Goal: Task Accomplishment & Management: Manage account settings

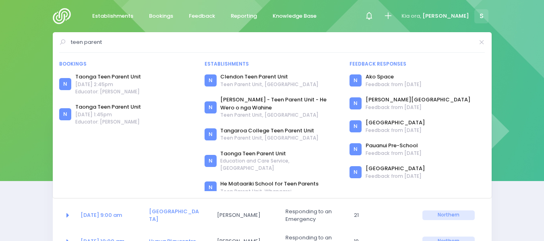
select select "5"
click at [60, 15] on img at bounding box center [64, 16] width 23 height 16
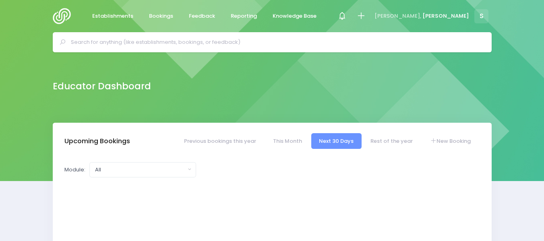
select select "5"
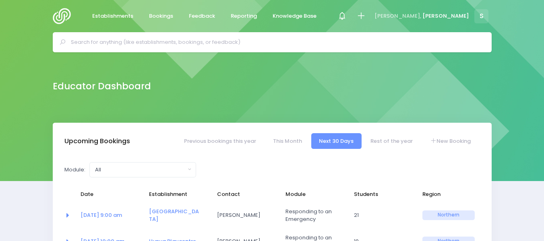
click at [88, 40] on input "text" at bounding box center [276, 42] width 410 height 12
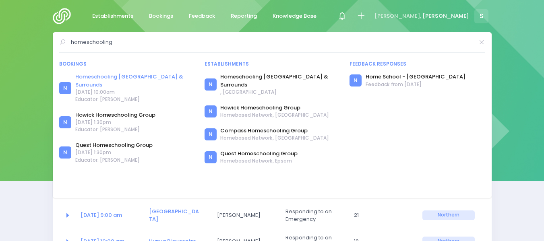
type input "homeschooling"
click at [129, 76] on link "Homeschooling [GEOGRAPHIC_DATA] & Surrounds" at bounding box center [134, 81] width 119 height 16
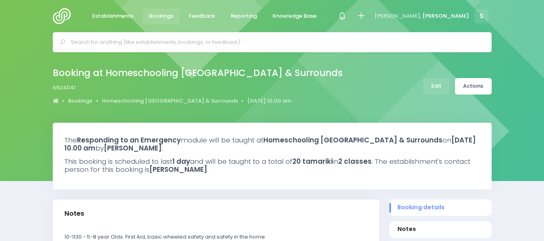
select select "5"
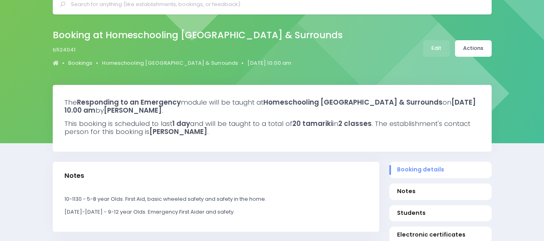
scroll to position [22, 0]
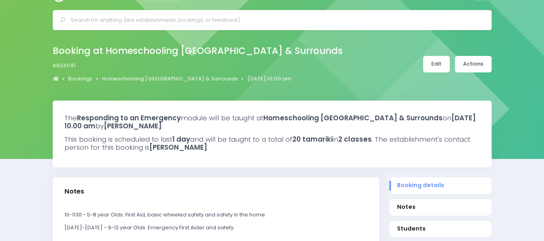
click at [437, 62] on link "Edit" at bounding box center [437, 64] width 27 height 17
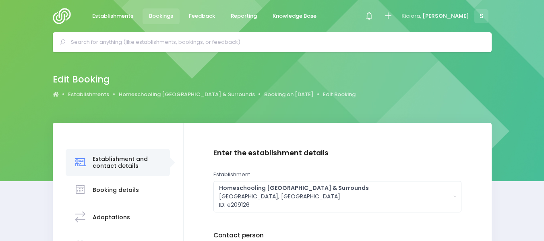
click at [437, 63] on div "Edit Booking Establishments Homeschooling Hauraki Plains & Surrounds Booking on…" at bounding box center [272, 87] width 544 height 71
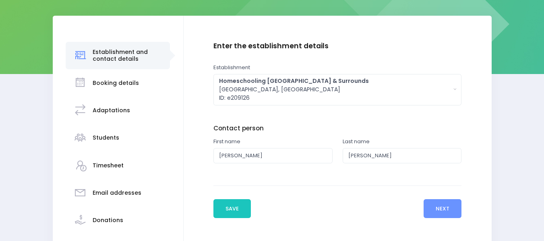
scroll to position [119, 0]
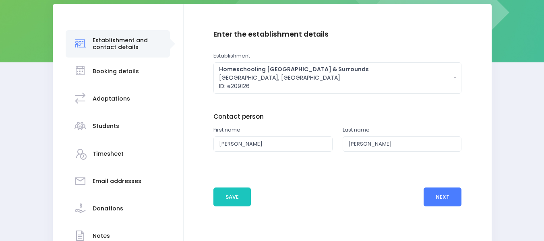
click at [441, 194] on button "Next" at bounding box center [443, 197] width 38 height 19
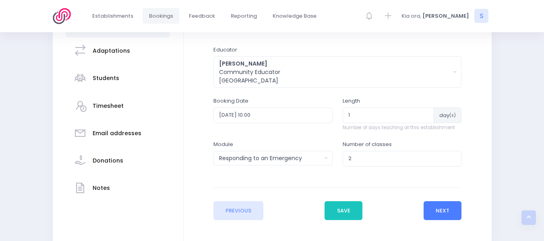
scroll to position [173, 0]
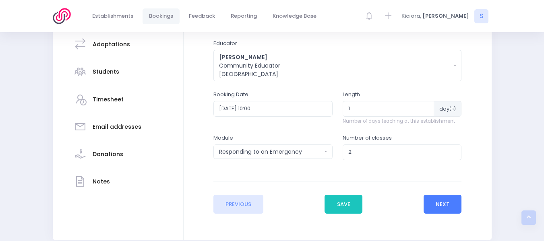
click at [442, 207] on button "Next" at bounding box center [443, 204] width 38 height 19
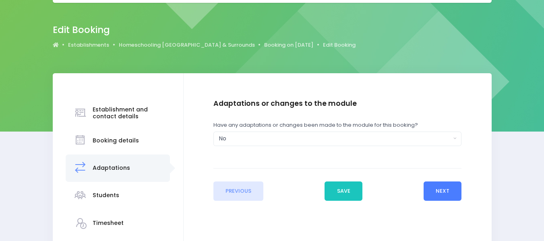
scroll to position [0, 0]
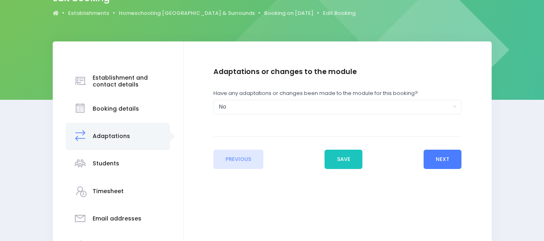
click at [442, 159] on button "Next" at bounding box center [443, 159] width 38 height 19
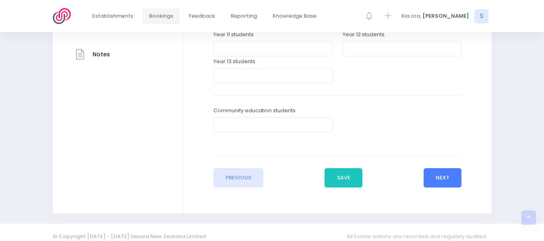
scroll to position [309, 0]
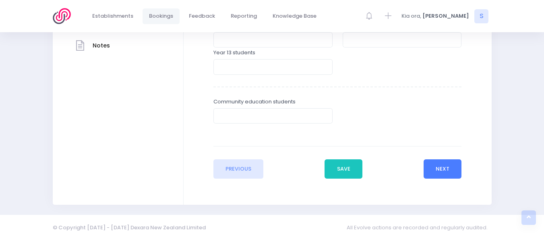
click at [447, 167] on button "Next" at bounding box center [443, 169] width 38 height 19
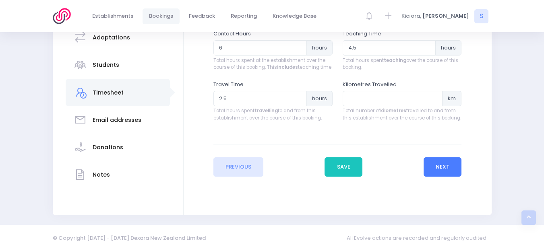
scroll to position [182, 0]
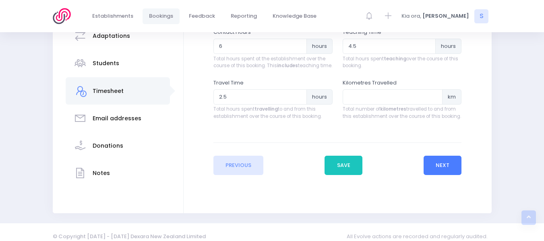
click at [450, 172] on button "Next" at bounding box center [443, 165] width 38 height 19
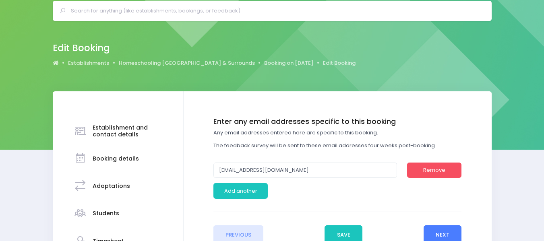
scroll to position [84, 0]
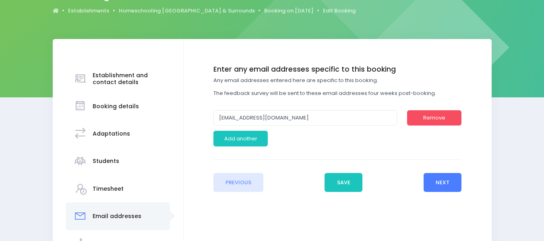
click at [438, 179] on button "Next" at bounding box center [443, 182] width 38 height 19
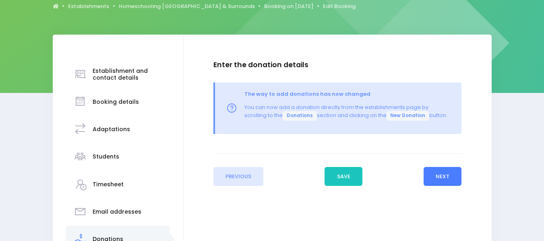
scroll to position [137, 0]
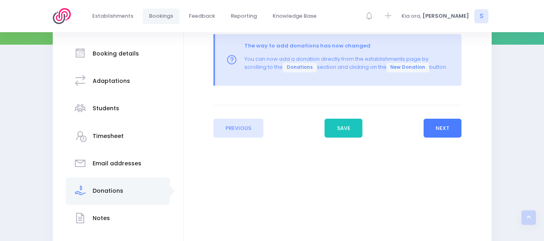
click at [454, 127] on button "Next" at bounding box center [443, 128] width 38 height 19
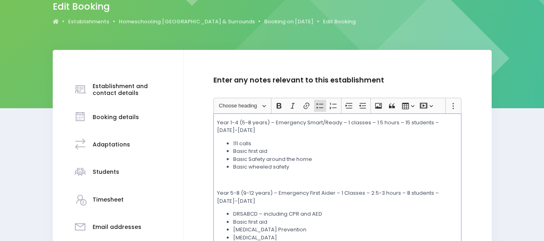
scroll to position [81, 0]
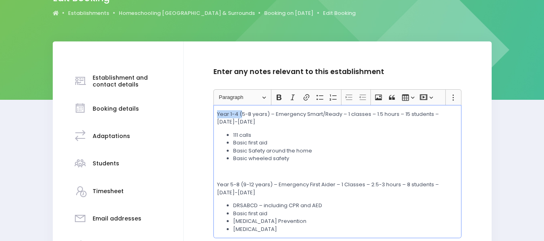
drag, startPoint x: 235, startPoint y: 112, endPoint x: 241, endPoint y: 112, distance: 6.9
click at [241, 112] on p "Year 1-4 (5-8 years) – Emergency Smart/Ready – 1 classes – 1.5 hours – 15 stude…" at bounding box center [337, 118] width 241 height 16
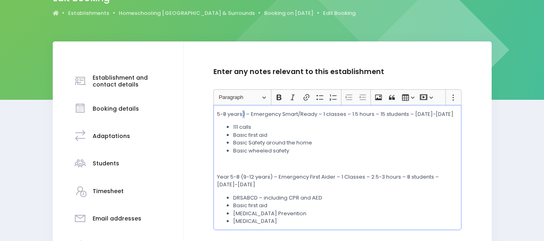
click at [245, 114] on p "5-8 years) – Emergency Smart/Ready – 1 classes – 1.5 hours – 15 students – 1000…" at bounding box center [337, 114] width 241 height 8
drag, startPoint x: 318, startPoint y: 114, endPoint x: 350, endPoint y: 112, distance: 32.7
click at [350, 112] on p "5-8 years – Emergency Smart/Ready – 1 classes – 1.5 hours – 15 students – 1000-…" at bounding box center [337, 114] width 241 height 8
click at [345, 112] on p "5-8 years – Emergency Smart/Ready 1.5 hours – 15 students – 1000-1130" at bounding box center [337, 114] width 241 height 8
click at [288, 160] on p "Rich Text Editor, main" at bounding box center [337, 164] width 241 height 8
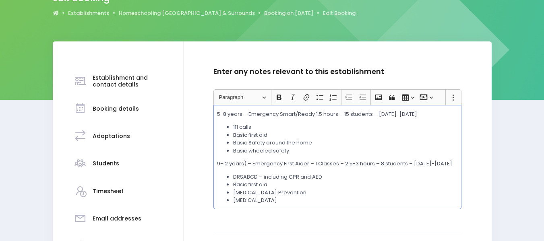
click at [245, 161] on p "9-12 years) – Emergency First Aider – 1 Classes – 2.5-3 hours – 8 students – 12…" at bounding box center [337, 164] width 241 height 8
click at [316, 111] on p "5-8 years – Emergency Smart/Ready 1.5 hours – 15 students – 1000-1130" at bounding box center [337, 114] width 241 height 8
drag, startPoint x: 308, startPoint y: 162, endPoint x: 342, endPoint y: 164, distance: 33.9
click at [342, 164] on p "9-12 years – Emergency First Aider – 1 Classes – 2.5-3 hours – 8 students – 120…" at bounding box center [337, 164] width 241 height 8
click at [339, 162] on p "9-12 years – Emergency First Aider – 1 Classes – 2.5-3 hours – 8 students – 120…" at bounding box center [337, 164] width 241 height 8
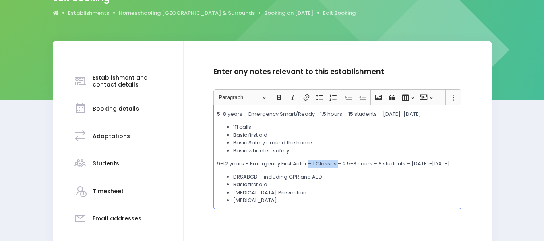
drag, startPoint x: 339, startPoint y: 162, endPoint x: 308, endPoint y: 161, distance: 31.5
click at [308, 161] on p "9-12 years – Emergency First Aider – 1 Classes – 2.5-3 hours – 8 students – 120…" at bounding box center [337, 164] width 241 height 8
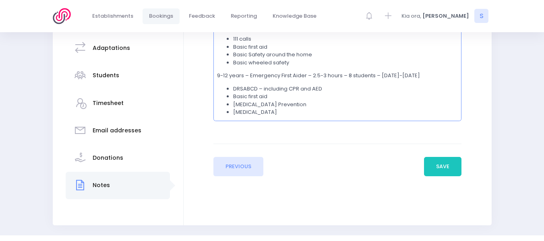
scroll to position [170, 0]
click at [438, 162] on button "Save" at bounding box center [443, 165] width 38 height 19
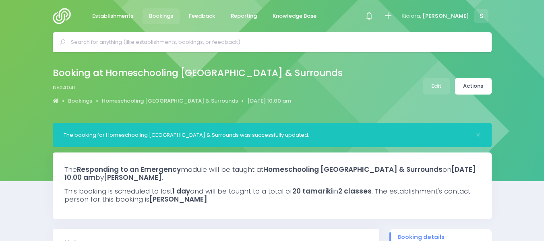
select select "5"
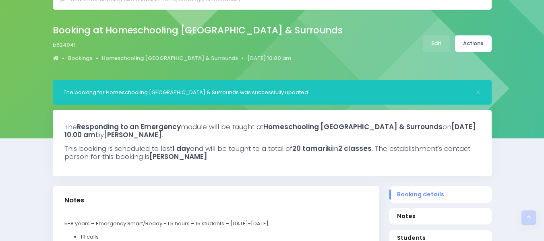
scroll to position [36, 0]
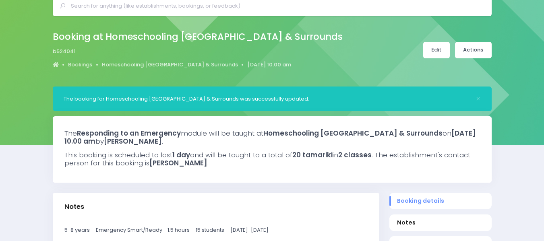
click at [434, 44] on link "Edit" at bounding box center [437, 50] width 27 height 17
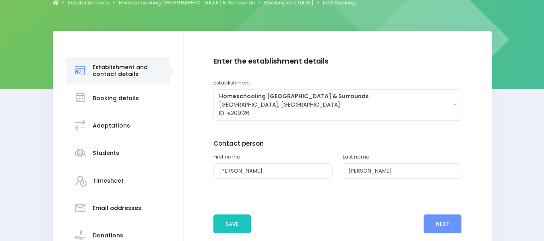
scroll to position [128, 0]
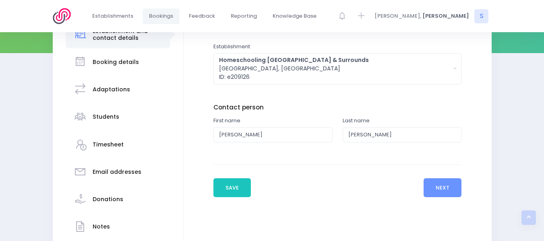
click at [99, 224] on h3 "Notes" at bounding box center [101, 227] width 17 height 7
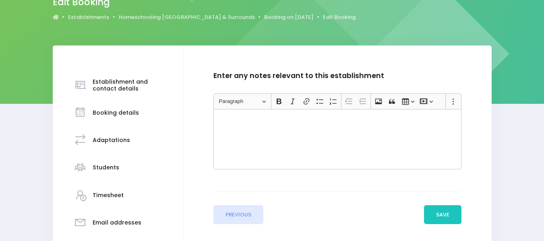
scroll to position [82, 0]
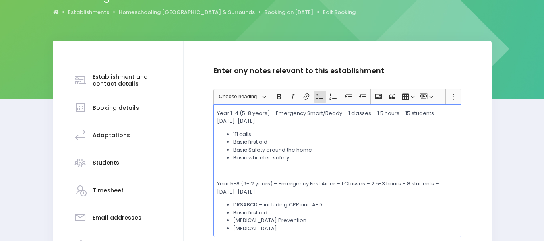
click at [241, 112] on p "Year 1-4 (5-8 years) – Emergency Smart/Ready – 1 classes – 1.5 hours – 15 stude…" at bounding box center [337, 118] width 241 height 16
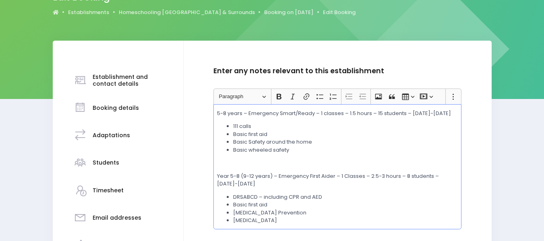
click at [346, 112] on p "5-8 years – Emergency Smart/Ready – 1 classes – 1.5 hours – 15 students – 1000-…" at bounding box center [337, 114] width 241 height 8
click at [353, 114] on p "5-8 years – Emergency Smart/Ready – 1.5 hours – 15 students – 1000-1130" at bounding box center [337, 114] width 241 height 8
click at [318, 174] on p "Year 5-8 (9-12 years) – Emergency First Aider – 1 Classes – 2.5-3 hours – 8 stu…" at bounding box center [337, 180] width 241 height 16
click at [243, 175] on p "Year 5-8 (9-12 years) – Emergency First Aider – 1 Classes – 2.5-3 hours – 8 stu…" at bounding box center [337, 180] width 241 height 16
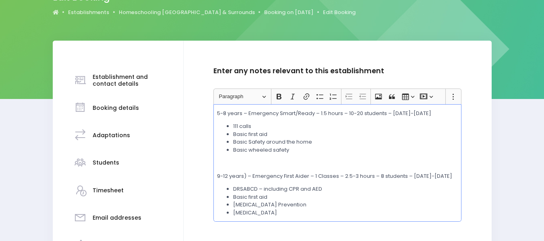
click at [245, 174] on p "9-12 years) – Emergency First Aider – 1 Classes – 2.5-3 hours – 8 students – 12…" at bounding box center [337, 176] width 241 height 8
drag, startPoint x: 337, startPoint y: 176, endPoint x: 309, endPoint y: 173, distance: 27.9
click at [309, 173] on p "9-12 years – Emergency First Aider – 1 Classes – 2.5-3 hours – 8 students – 120…" at bounding box center [337, 176] width 241 height 8
click at [352, 175] on p "9-12 years – Emergency First Aider – 2.5-3 hours – 8 students – 1200-1500" at bounding box center [337, 176] width 241 height 8
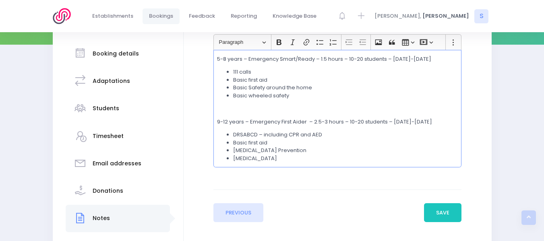
scroll to position [140, 0]
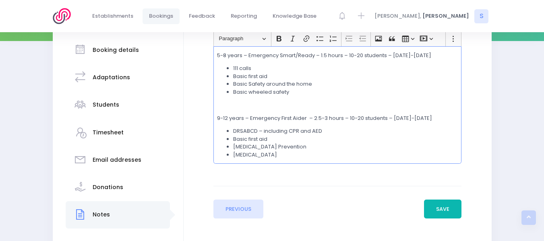
click at [438, 208] on button "Save" at bounding box center [443, 209] width 38 height 19
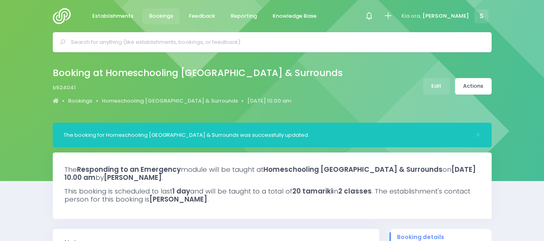
select select "5"
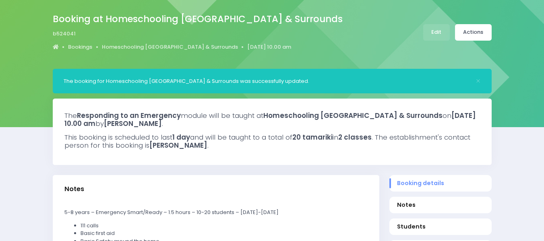
scroll to position [67, 0]
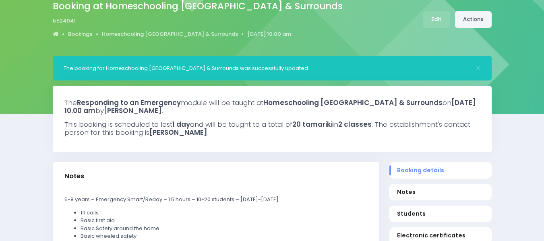
click at [471, 22] on link "Actions" at bounding box center [473, 19] width 37 height 17
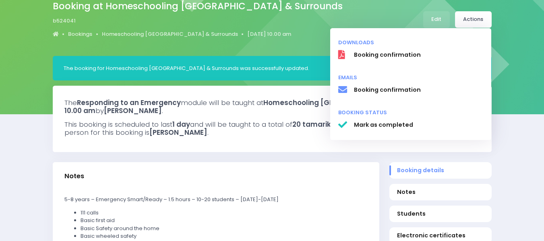
click at [298, 111] on h3 "The Responding to an Emergency module will be taught at Homeschooling Hauraki P…" at bounding box center [272, 107] width 416 height 17
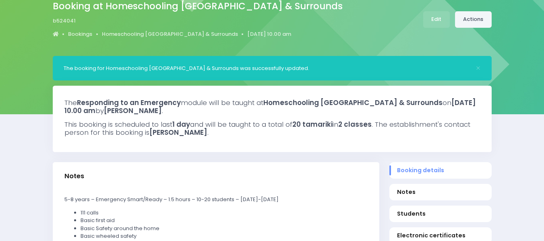
click at [472, 21] on link "Actions" at bounding box center [473, 19] width 37 height 17
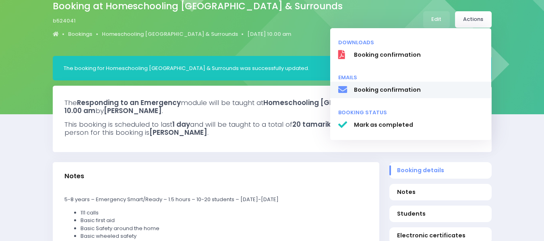
click at [388, 89] on span "Booking confirmation" at bounding box center [419, 90] width 130 height 8
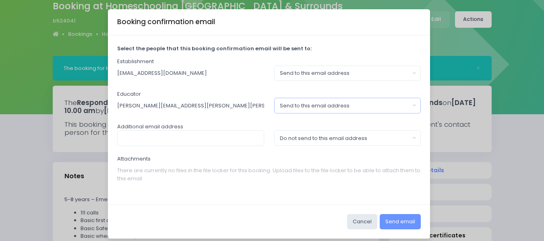
click at [411, 104] on button "Send to this email address" at bounding box center [347, 105] width 147 height 15
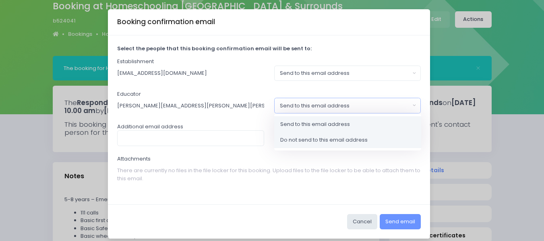
click at [313, 139] on span "Do not send to this email address" at bounding box center [323, 140] width 87 height 8
select select "no_email"
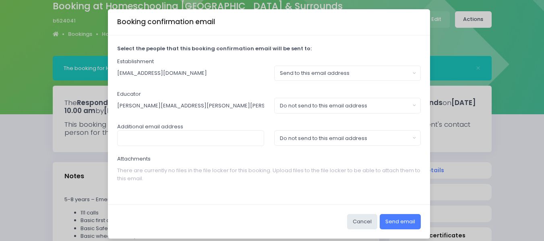
click at [398, 221] on button "Send email" at bounding box center [400, 221] width 41 height 15
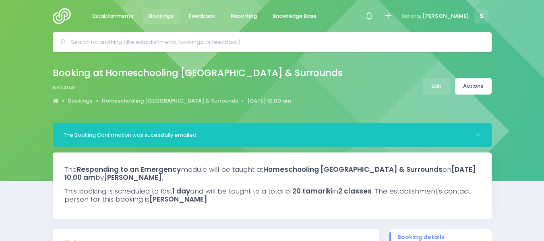
select select "5"
click at [59, 17] on img at bounding box center [64, 16] width 23 height 16
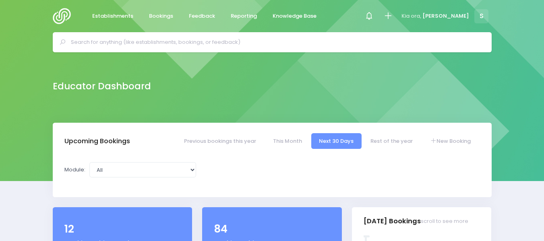
select select "5"
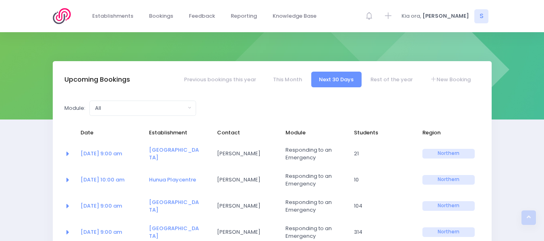
scroll to position [51, 0]
